Goal: Transaction & Acquisition: Obtain resource

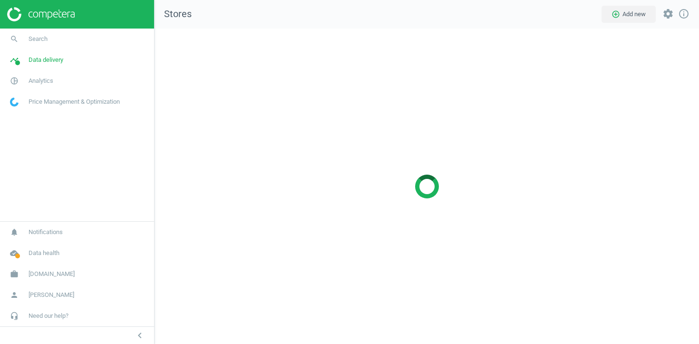
scroll to position [316, 545]
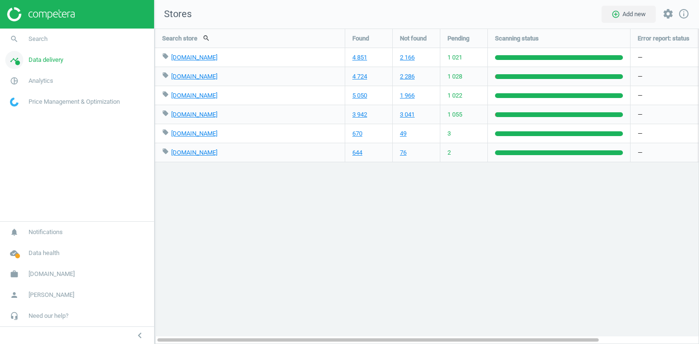
click at [54, 64] on span "Data delivery" at bounding box center [46, 60] width 35 height 9
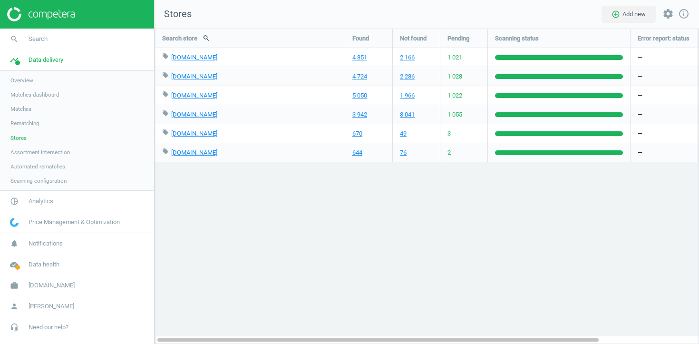
click at [41, 183] on span "Scanning configuration" at bounding box center [38, 181] width 56 height 8
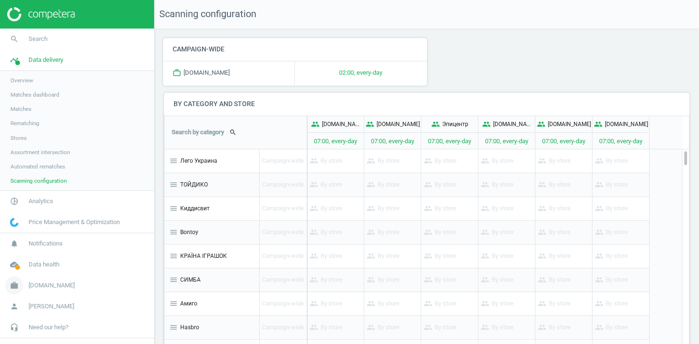
click at [30, 286] on span "bi.ua" at bounding box center [52, 285] width 46 height 9
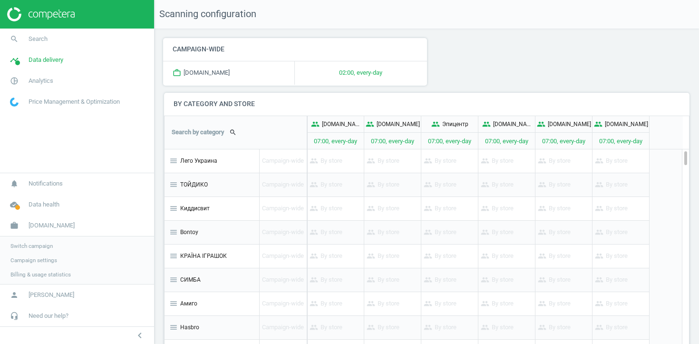
click at [38, 247] on span "Switch campaign" at bounding box center [31, 246] width 42 height 8
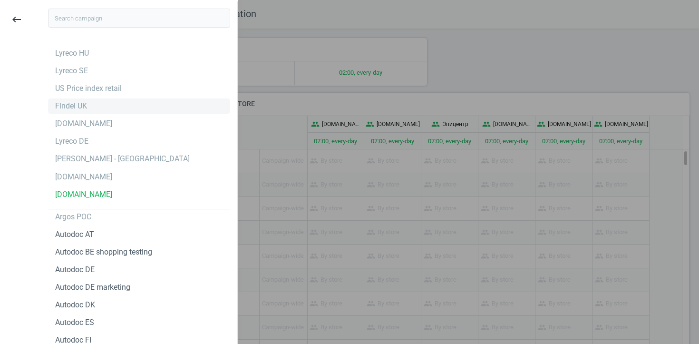
click at [90, 111] on div "Findel UK" at bounding box center [139, 105] width 182 height 15
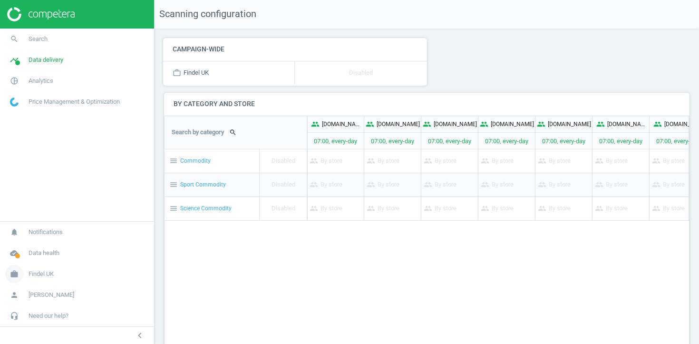
click at [39, 276] on span "Findel UK" at bounding box center [41, 274] width 25 height 9
click at [41, 262] on span "Campaign settings" at bounding box center [33, 260] width 47 height 8
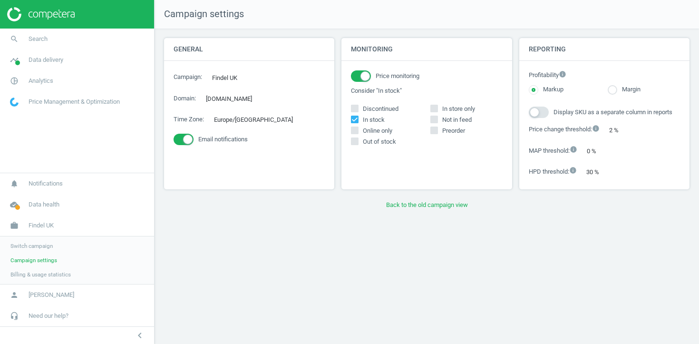
click at [33, 246] on span "Switch campaign" at bounding box center [31, 246] width 42 height 8
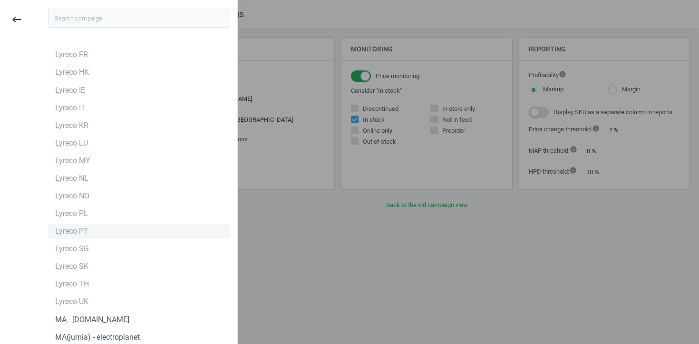
scroll to position [2125, 0]
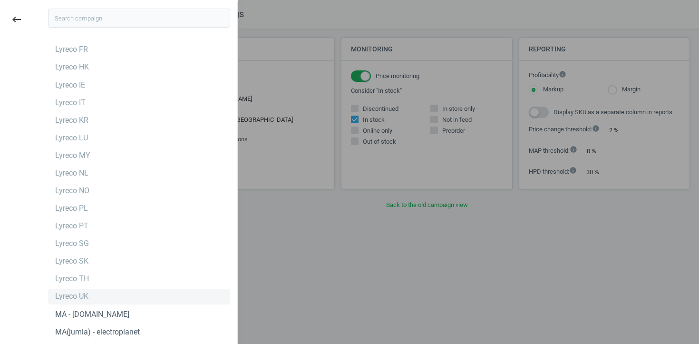
click at [88, 299] on div "Lyreco UK" at bounding box center [71, 296] width 33 height 10
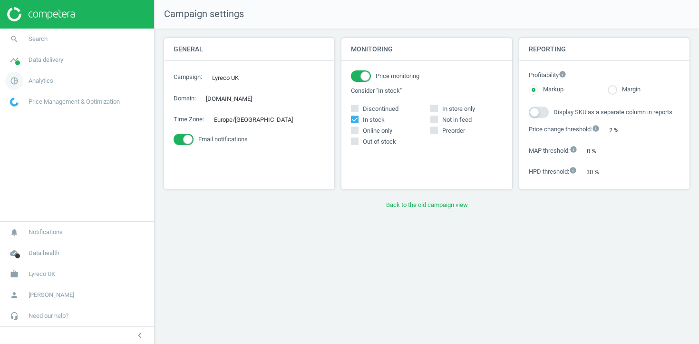
click at [35, 84] on span "Analytics" at bounding box center [41, 81] width 25 height 9
click at [25, 113] on span "Products" at bounding box center [21, 116] width 22 height 8
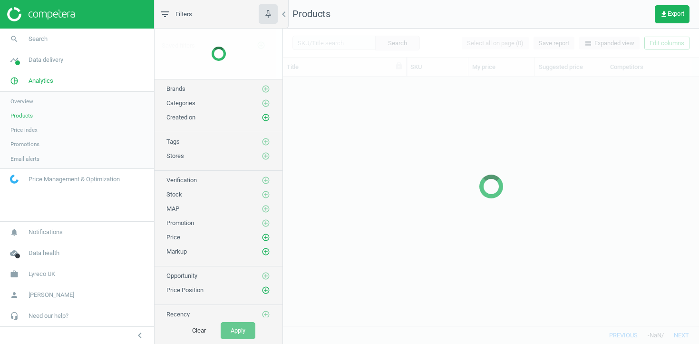
scroll to position [249, 416]
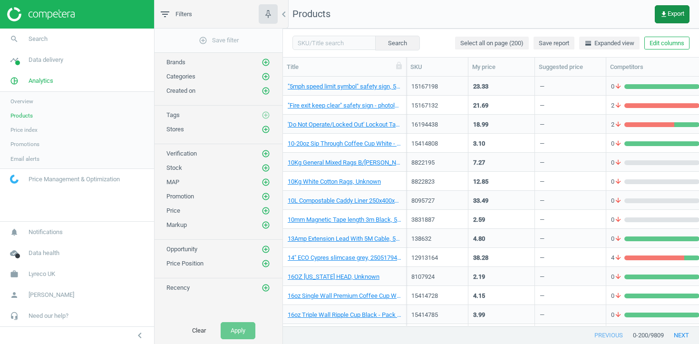
click at [666, 13] on span "get_app Export" at bounding box center [672, 14] width 24 height 8
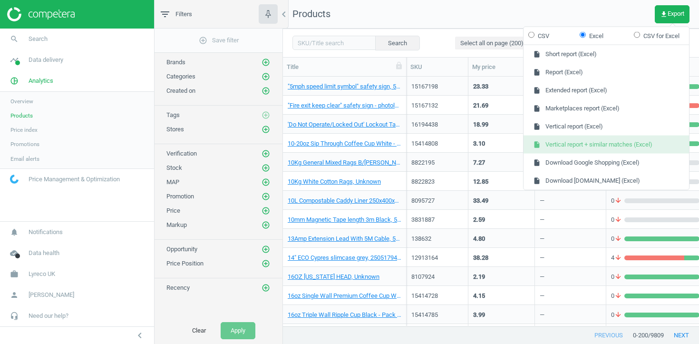
click at [606, 142] on button "insert_drive_file Vertical report + similar matches (Excel)" at bounding box center [607, 145] width 166 height 18
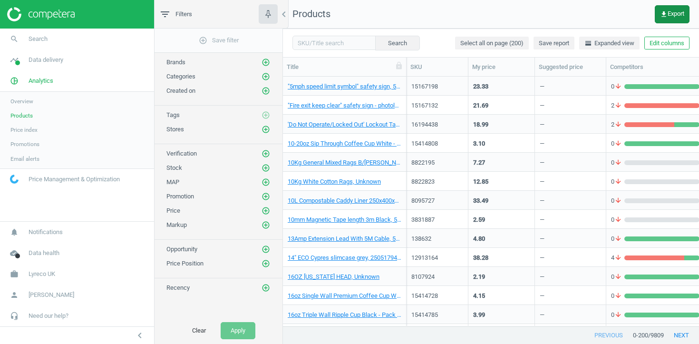
click at [673, 17] on span "get_app Export" at bounding box center [672, 14] width 24 height 8
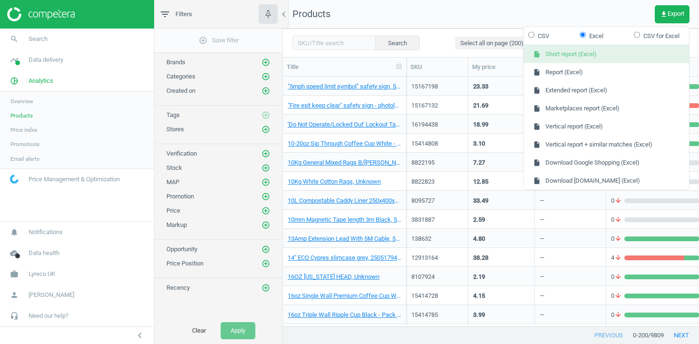
click at [619, 58] on button "insert_drive_file Short report (Excel)" at bounding box center [607, 54] width 166 height 18
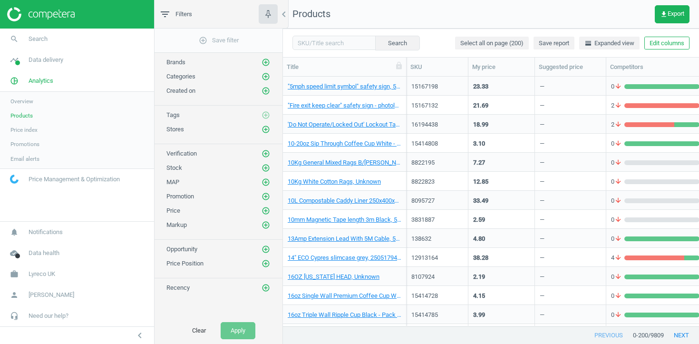
click at [624, 1] on nav "Products get_app Export" at bounding box center [491, 14] width 416 height 29
click at [664, 14] on icon "get_app" at bounding box center [664, 14] width 8 height 8
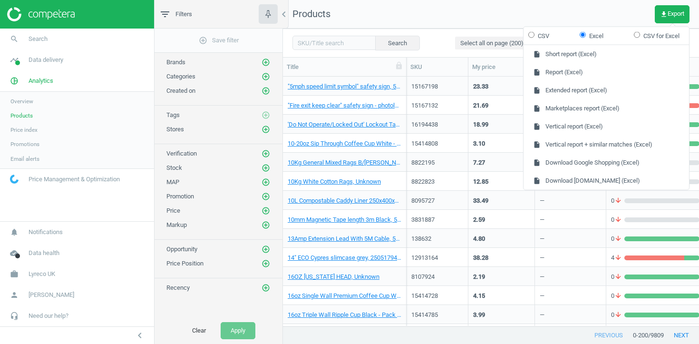
click at [545, 35] on label "CSV" at bounding box center [538, 35] width 21 height 9
click at [535, 35] on input "CSV" at bounding box center [531, 34] width 6 height 6
radio input "true"
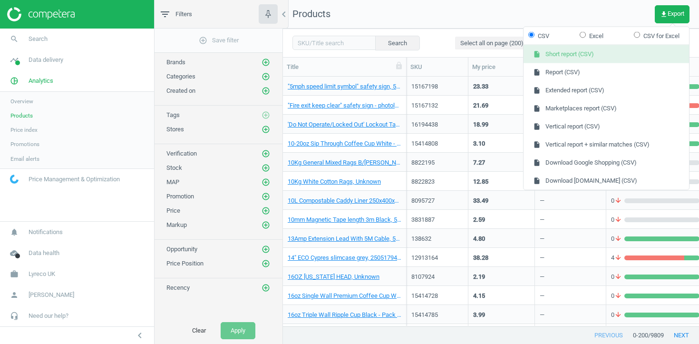
click at [576, 53] on button "insert_drive_file Short report (CSV)" at bounding box center [607, 54] width 166 height 18
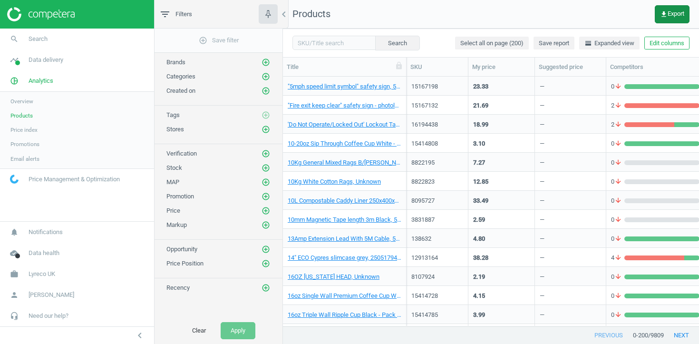
click at [663, 13] on icon "get_app" at bounding box center [664, 14] width 8 height 8
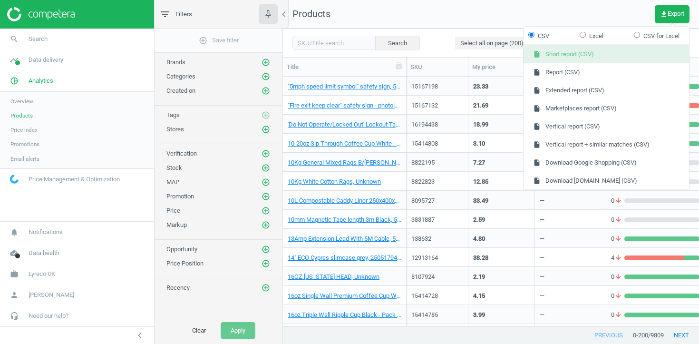
click at [605, 48] on button "insert_drive_file Short report (CSV)" at bounding box center [607, 54] width 166 height 18
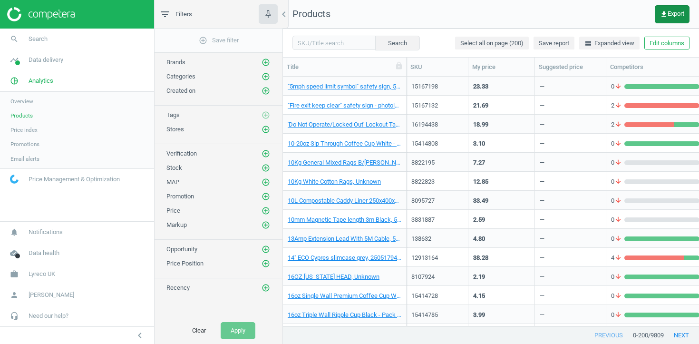
click at [679, 10] on span "get_app Export" at bounding box center [672, 14] width 24 height 8
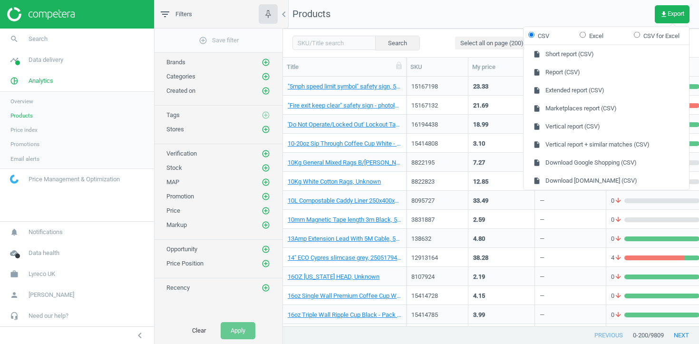
click at [672, 37] on label "CSV for Excel" at bounding box center [657, 35] width 46 height 9
click at [640, 37] on input "CSV for Excel" at bounding box center [637, 34] width 6 height 6
radio input "true"
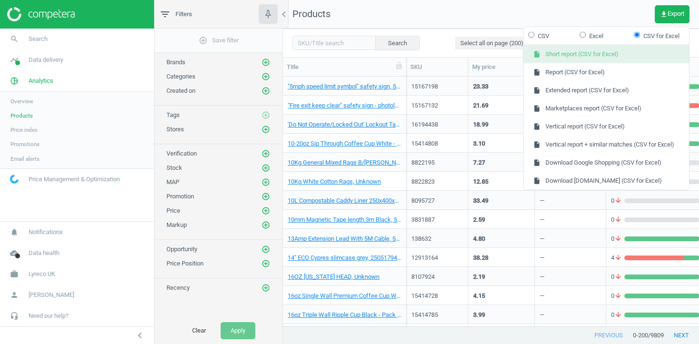
click at [635, 59] on button "insert_drive_file Short report (CSV for Excel)" at bounding box center [607, 54] width 166 height 18
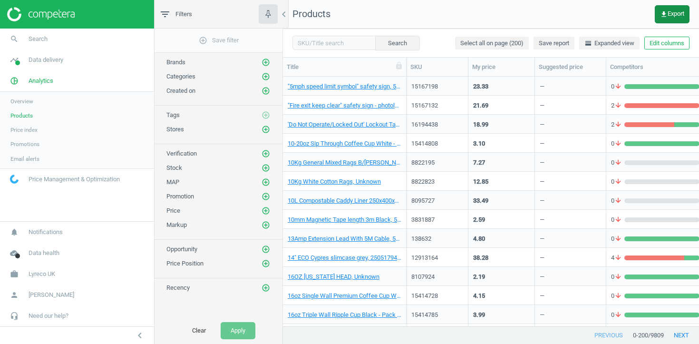
click at [681, 20] on button "get_app Export" at bounding box center [672, 14] width 35 height 18
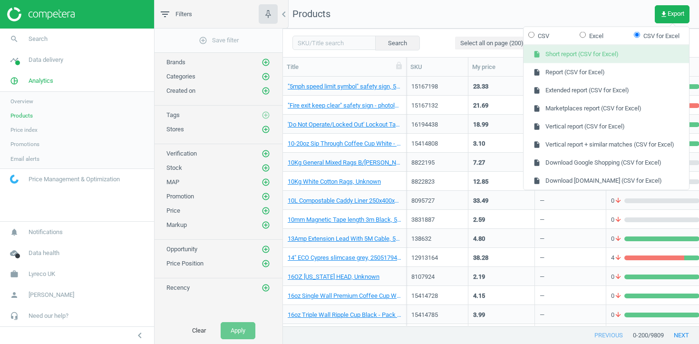
click at [601, 57] on button "insert_drive_file Short report (CSV for Excel)" at bounding box center [607, 54] width 166 height 18
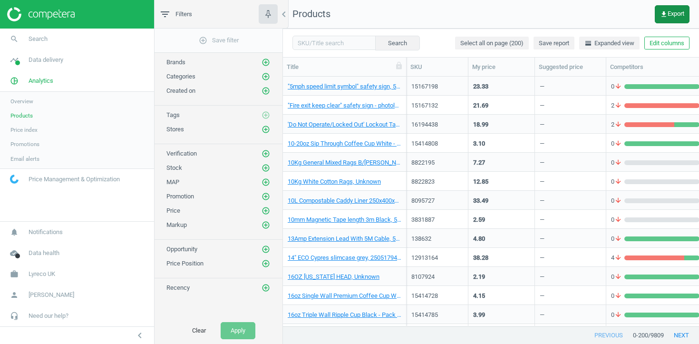
click at [673, 14] on span "get_app Export" at bounding box center [672, 14] width 24 height 8
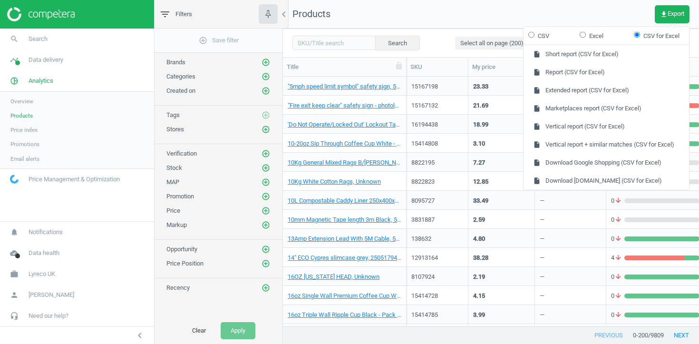
click at [544, 30] on form "CSV Excel CSV for Excel" at bounding box center [607, 36] width 166 height 18
click at [532, 39] on label "CSV" at bounding box center [538, 35] width 21 height 9
click at [532, 38] on input "CSV" at bounding box center [531, 34] width 6 height 6
radio input "true"
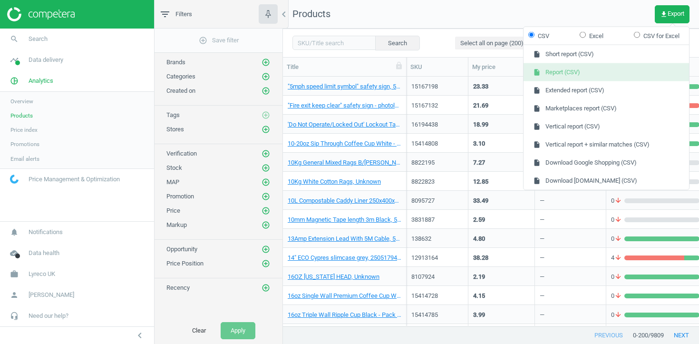
click at [546, 75] on button "insert_drive_file Report (CSV)" at bounding box center [607, 72] width 166 height 18
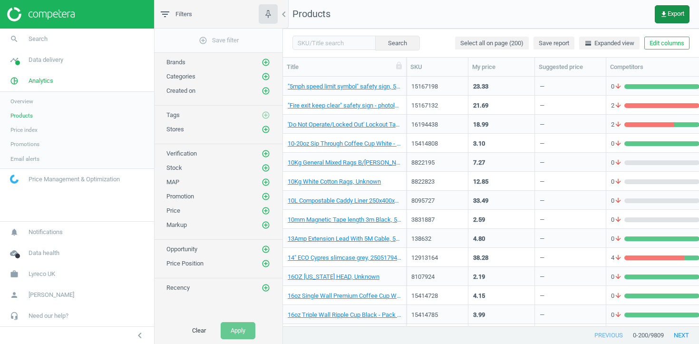
click at [676, 10] on span "get_app Export" at bounding box center [672, 14] width 24 height 8
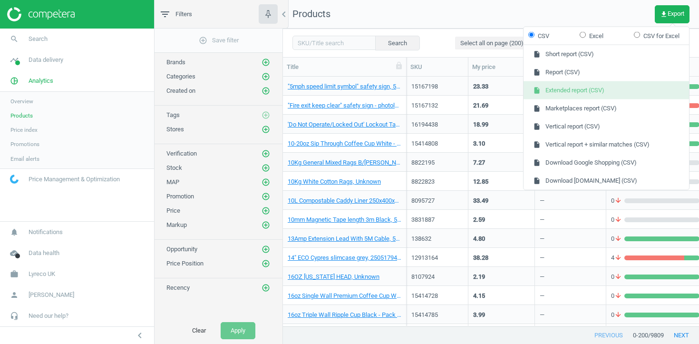
click at [591, 93] on button "insert_drive_file Extended report (CSV)" at bounding box center [607, 90] width 166 height 18
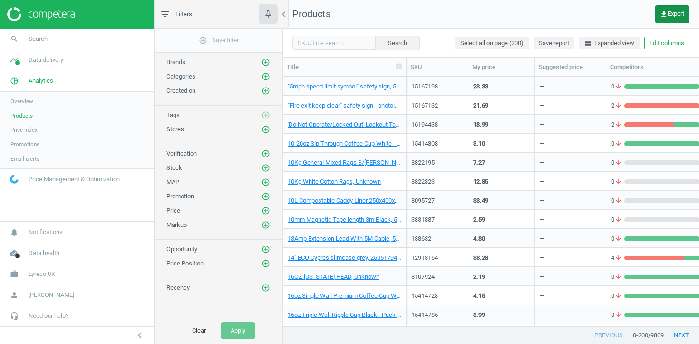
click at [675, 13] on span "get_app Export" at bounding box center [672, 14] width 24 height 8
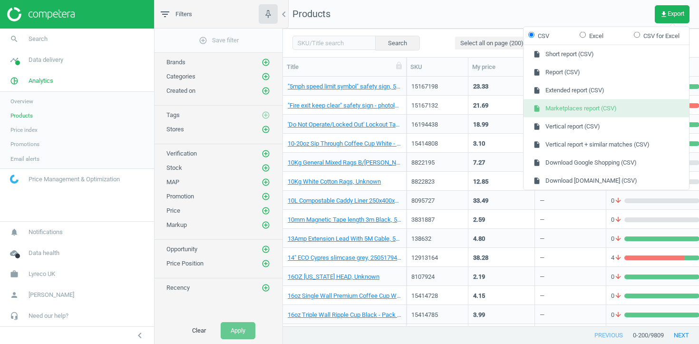
click at [619, 109] on button "insert_drive_file Marketplaces report (CSV)" at bounding box center [607, 108] width 166 height 18
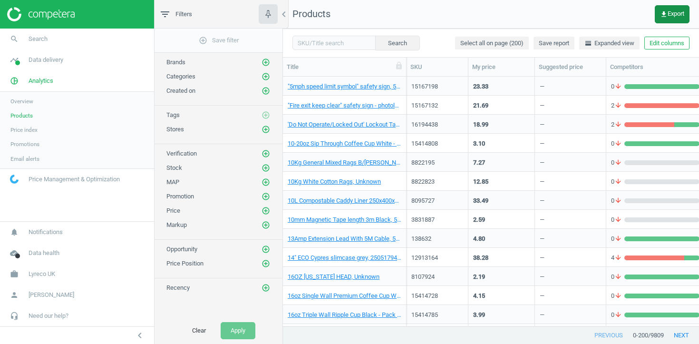
click at [661, 20] on button "get_app Export" at bounding box center [672, 14] width 35 height 18
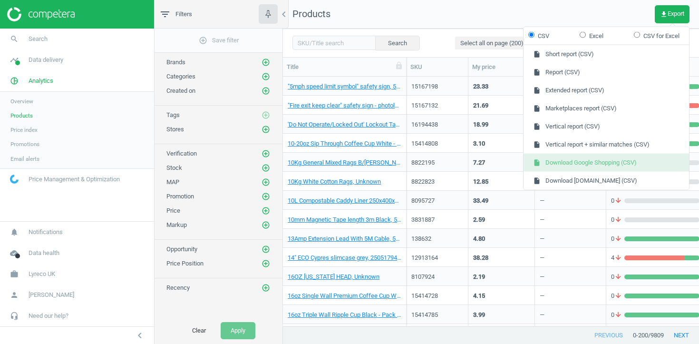
click at [582, 167] on button "insert_drive_file Download Google Shopping (CSV)" at bounding box center [607, 163] width 166 height 18
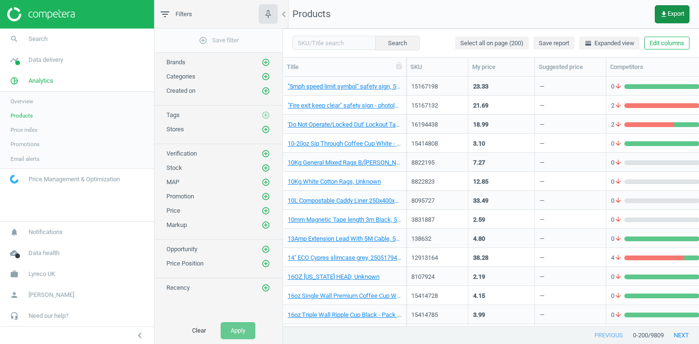
click at [664, 14] on icon "get_app" at bounding box center [664, 14] width 8 height 8
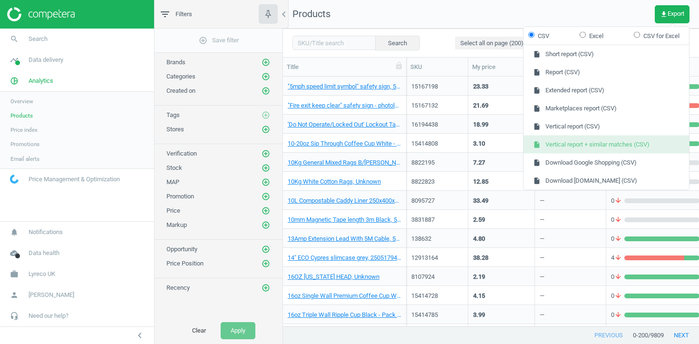
click at [597, 147] on button "insert_drive_file Vertical report + similar matches (CSV)" at bounding box center [607, 145] width 166 height 18
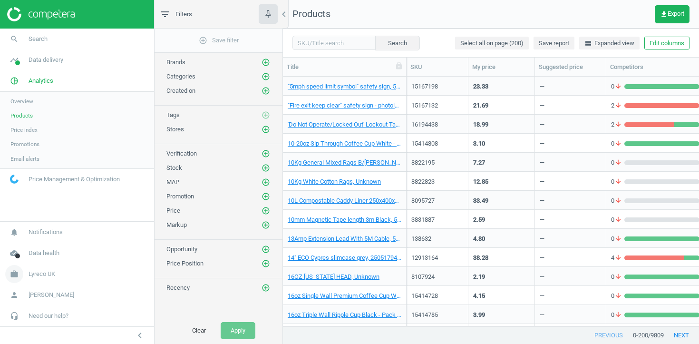
click at [49, 270] on span "Lyreco UK" at bounding box center [42, 274] width 27 height 9
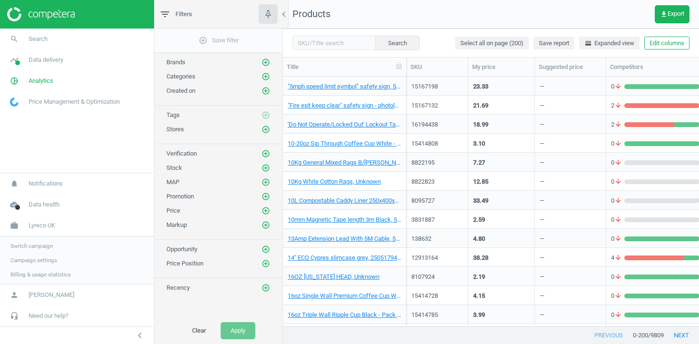
click at [45, 258] on span "Campaign settings" at bounding box center [33, 260] width 47 height 8
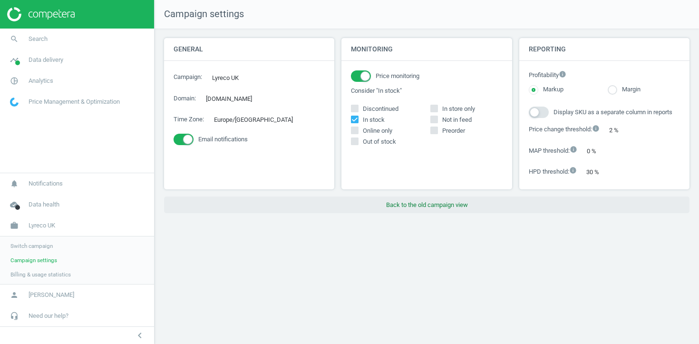
click at [396, 206] on button "Back to the old campaign view" at bounding box center [427, 204] width 526 height 17
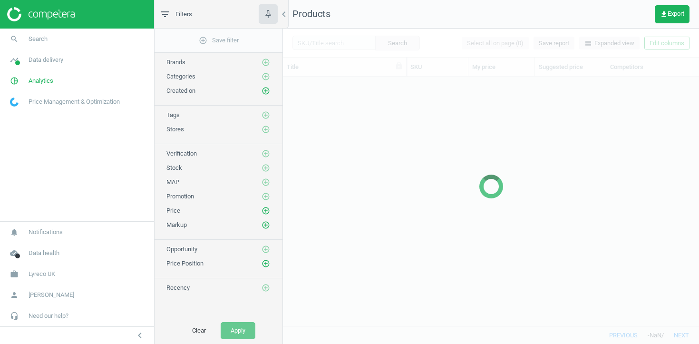
scroll to position [249, 416]
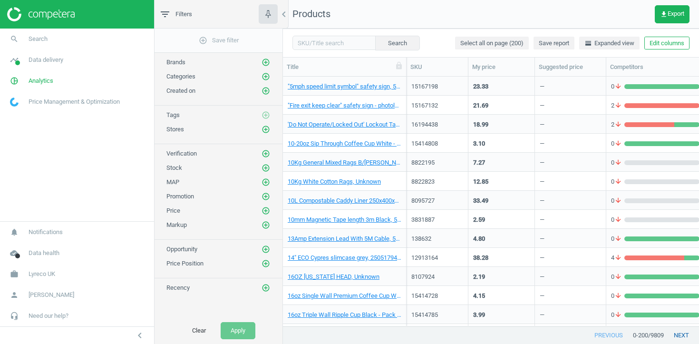
click at [679, 335] on button "next" at bounding box center [681, 335] width 35 height 17
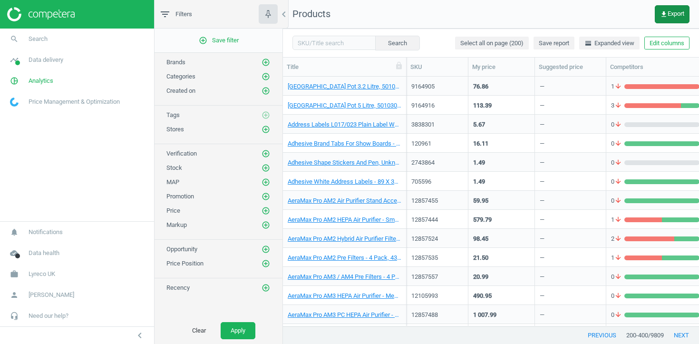
click at [673, 15] on span "get_app Export" at bounding box center [672, 14] width 24 height 8
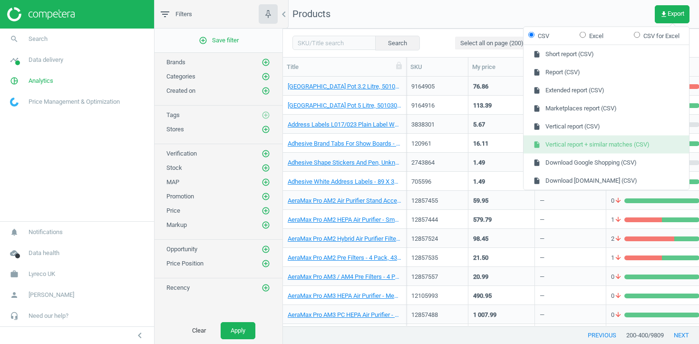
click at [590, 142] on button "insert_drive_file Vertical report + similar matches (CSV)" at bounding box center [607, 145] width 166 height 18
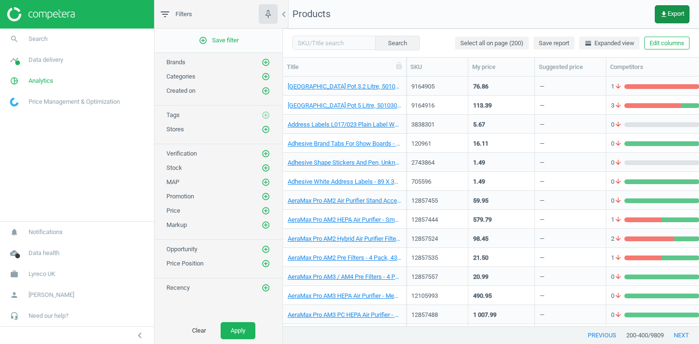
click at [663, 15] on icon "get_app" at bounding box center [664, 14] width 8 height 8
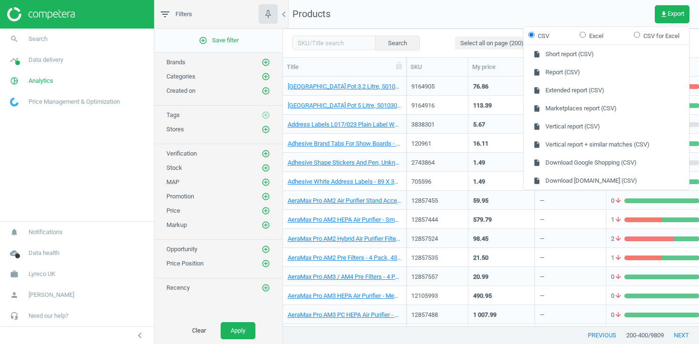
click at [591, 41] on form "CSV Excel CSV for Excel" at bounding box center [607, 36] width 166 height 18
click at [592, 35] on label "Excel" at bounding box center [592, 35] width 24 height 9
click at [586, 35] on input "Excel" at bounding box center [583, 34] width 6 height 6
radio input "true"
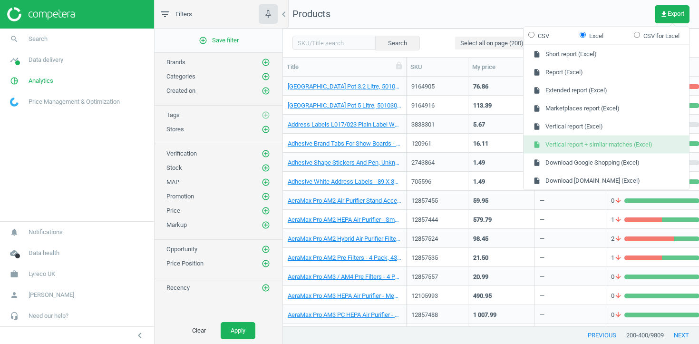
click at [591, 139] on button "insert_drive_file Vertical report + similar matches (Excel)" at bounding box center [607, 145] width 166 height 18
